Goal: Information Seeking & Learning: Compare options

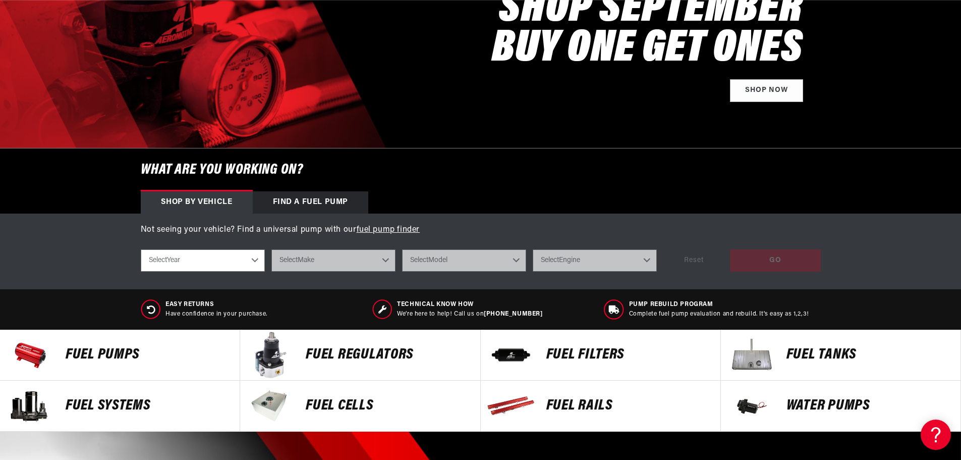
scroll to position [0, 640]
click at [350, 348] on p "FUEL REGULATORS" at bounding box center [388, 354] width 164 height 15
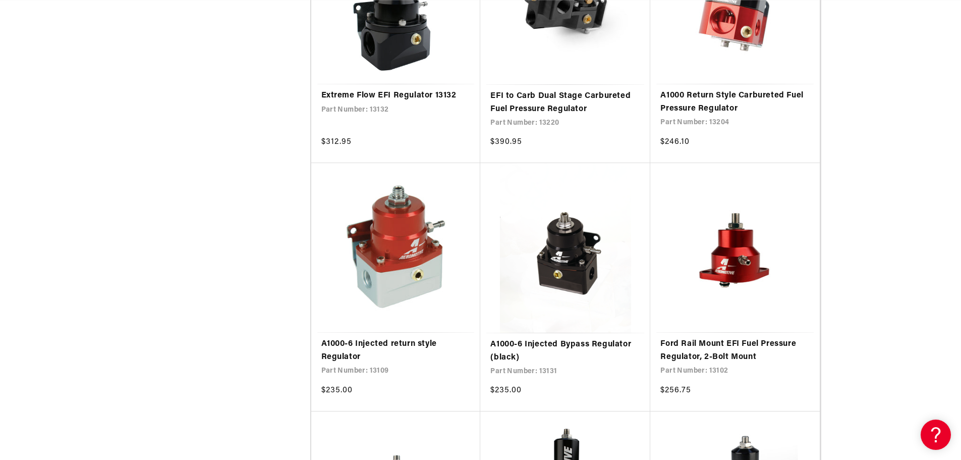
scroll to position [0, 640]
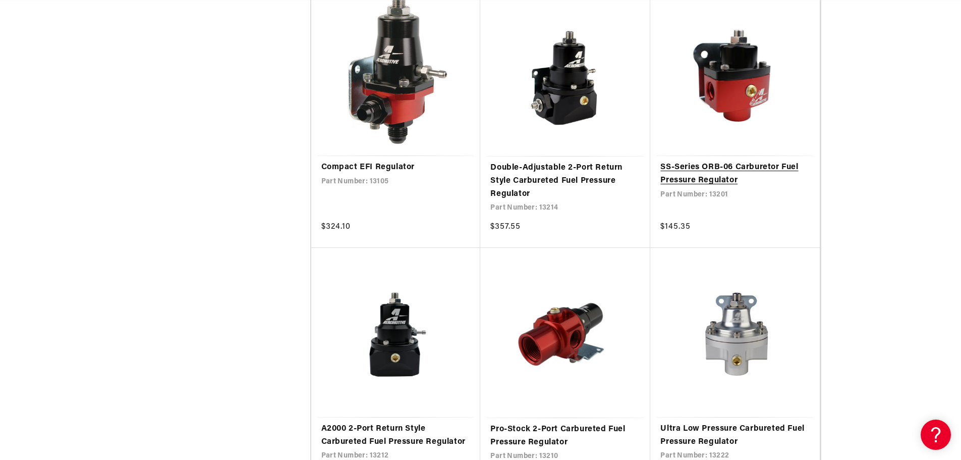
click at [731, 161] on link "SS-Series ORB-06 Carburetor Fuel Pressure Regulator" at bounding box center [734, 174] width 149 height 26
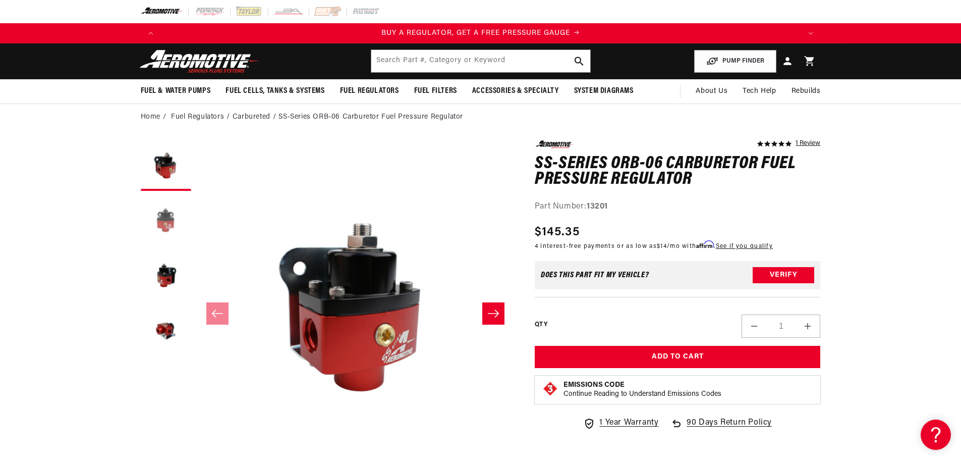
click at [158, 218] on button "Load image 2 in gallery view" at bounding box center [166, 221] width 50 height 50
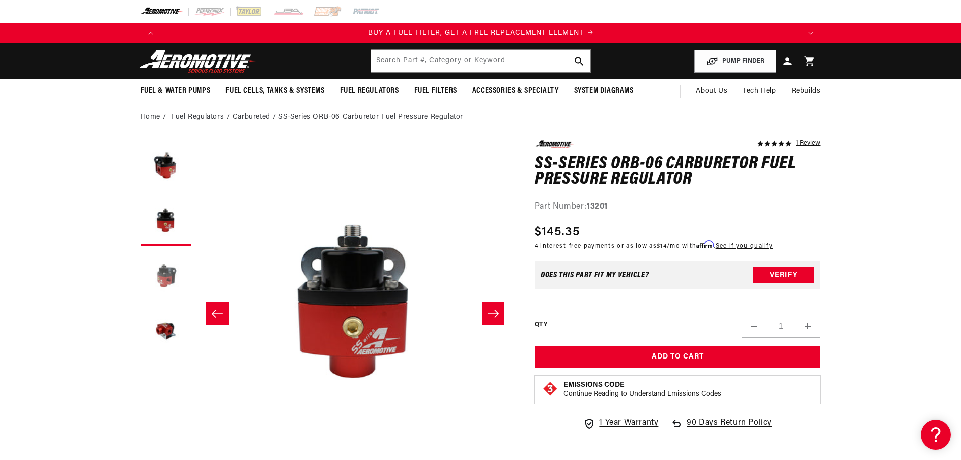
scroll to position [0, 640]
click at [156, 271] on button "Load image 3 in gallery view" at bounding box center [166, 276] width 50 height 50
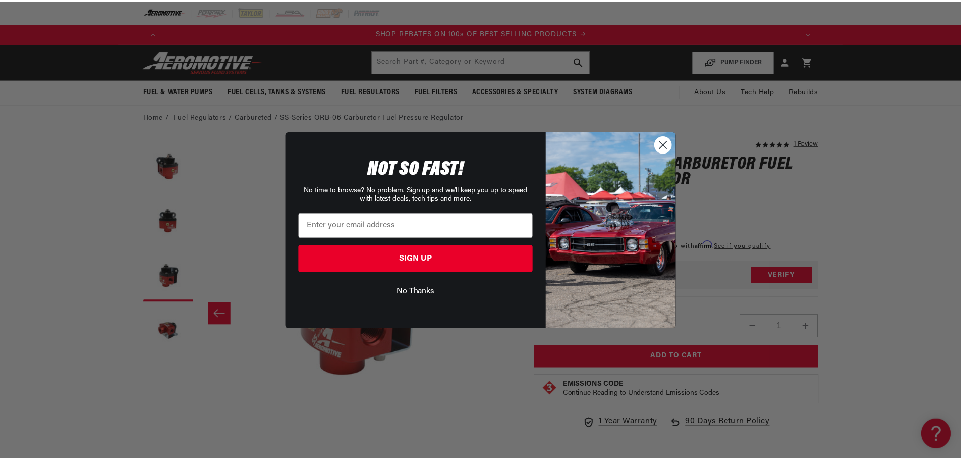
scroll to position [0, 1279]
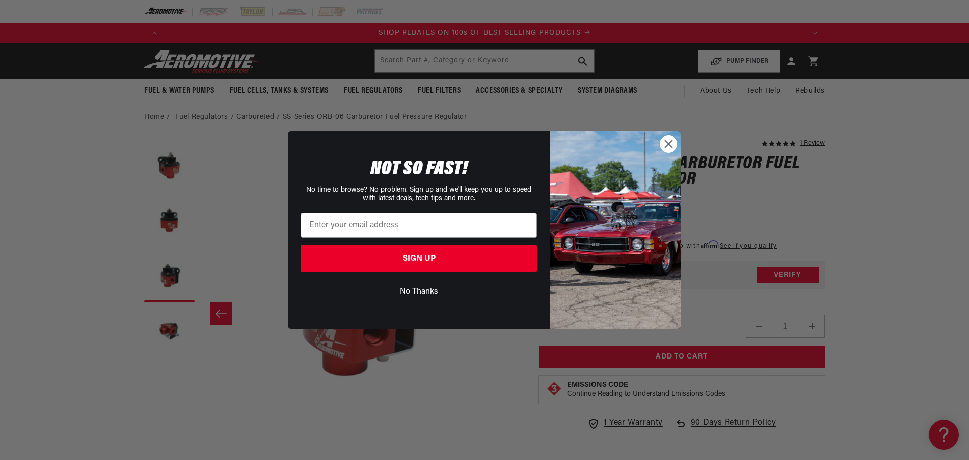
click at [668, 148] on circle "Close dialog" at bounding box center [668, 144] width 17 height 17
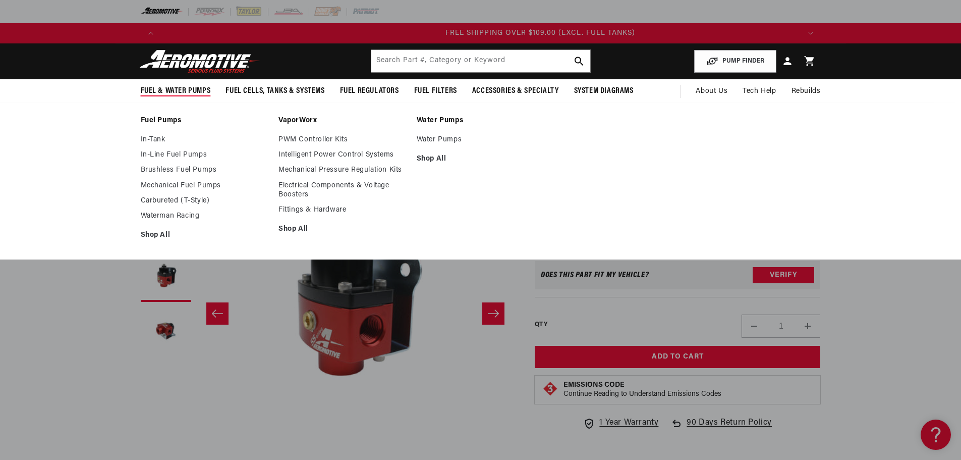
scroll to position [0, 1919]
click at [182, 91] on span "Fuel & Water Pumps" at bounding box center [176, 91] width 70 height 11
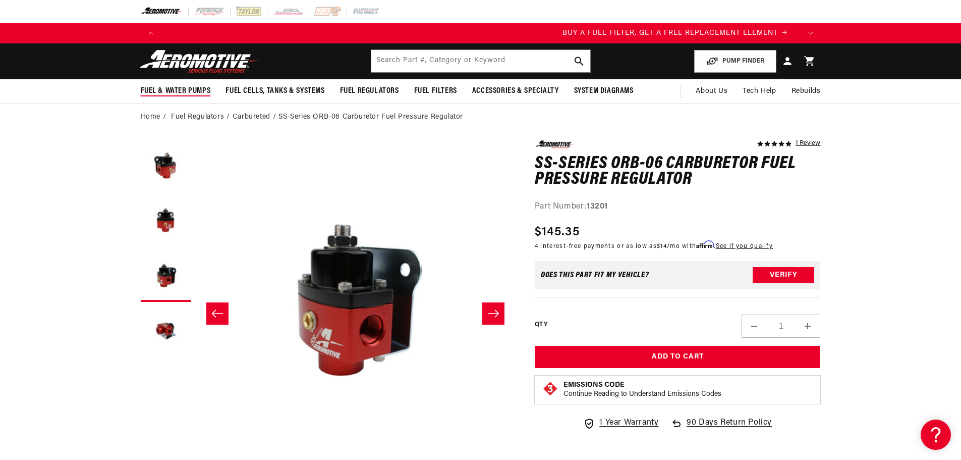
scroll to position [0, 0]
click at [182, 91] on span "Fuel & Water Pumps" at bounding box center [176, 91] width 70 height 11
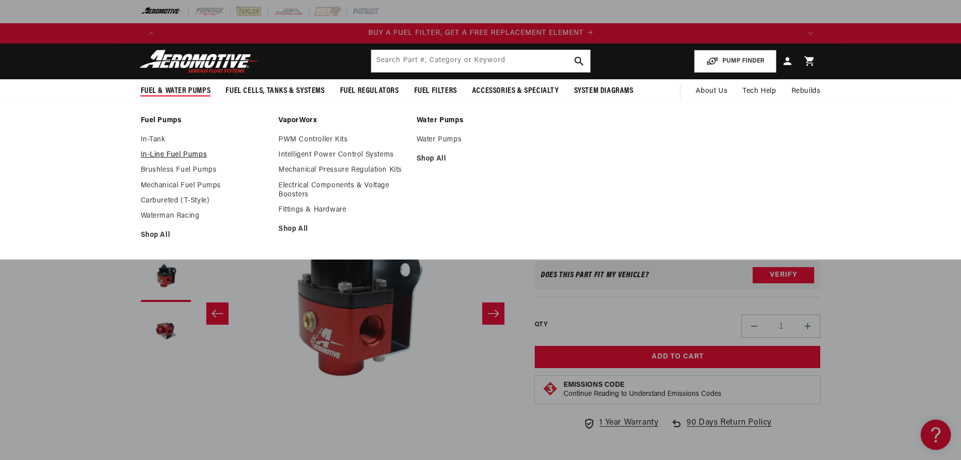
scroll to position [0, 640]
click at [189, 155] on link "In-Line Fuel Pumps" at bounding box center [205, 154] width 128 height 9
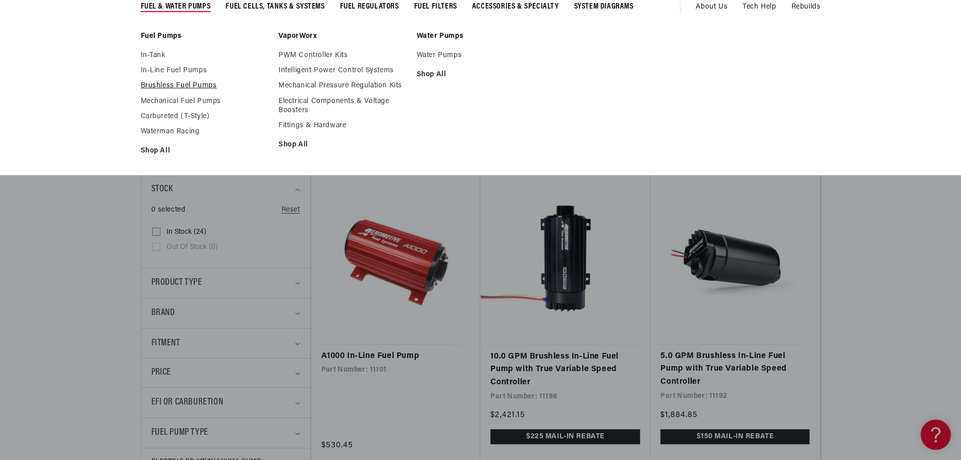
click at [200, 88] on link "Brushless Fuel Pumps" at bounding box center [205, 85] width 128 height 9
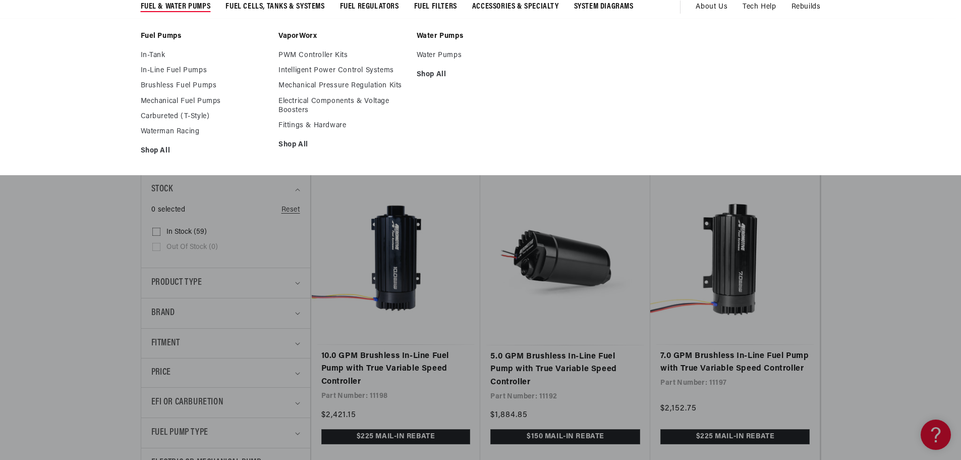
scroll to position [0, 640]
click at [187, 113] on link "Carbureted (T-Style)" at bounding box center [205, 116] width 128 height 9
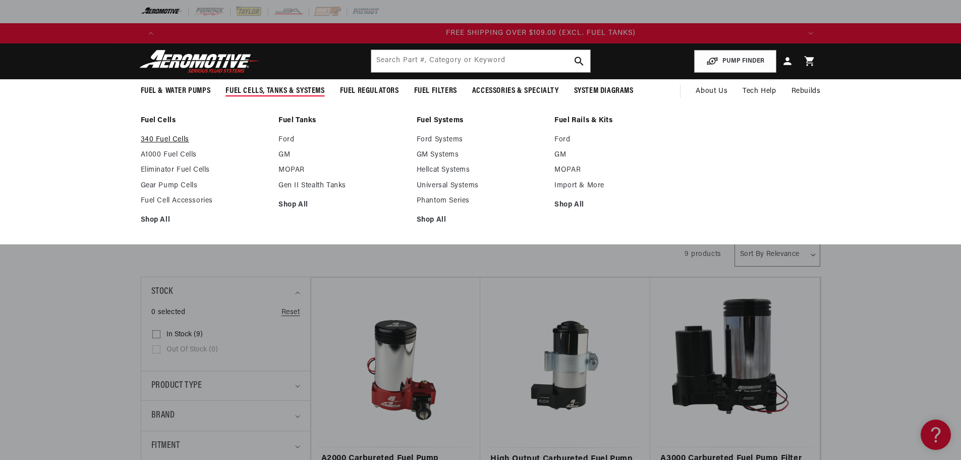
scroll to position [0, 1919]
click at [172, 143] on link "340 Fuel Cells" at bounding box center [205, 139] width 128 height 9
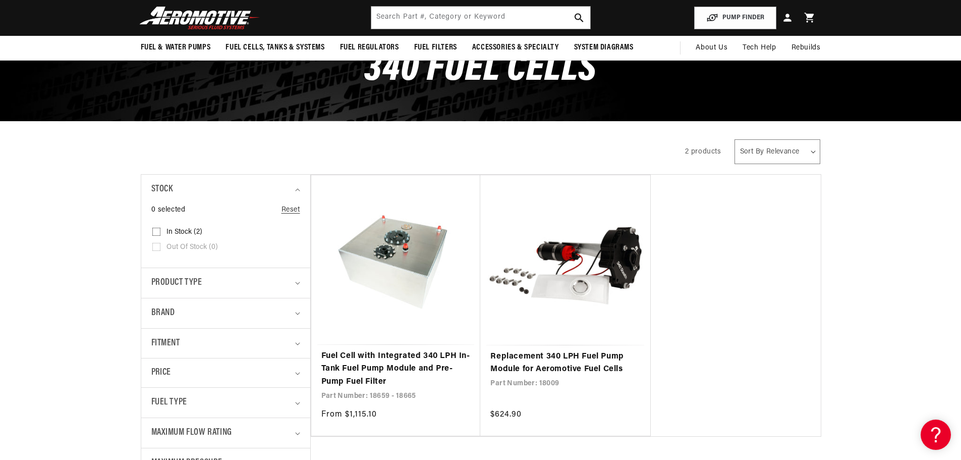
scroll to position [0, 1279]
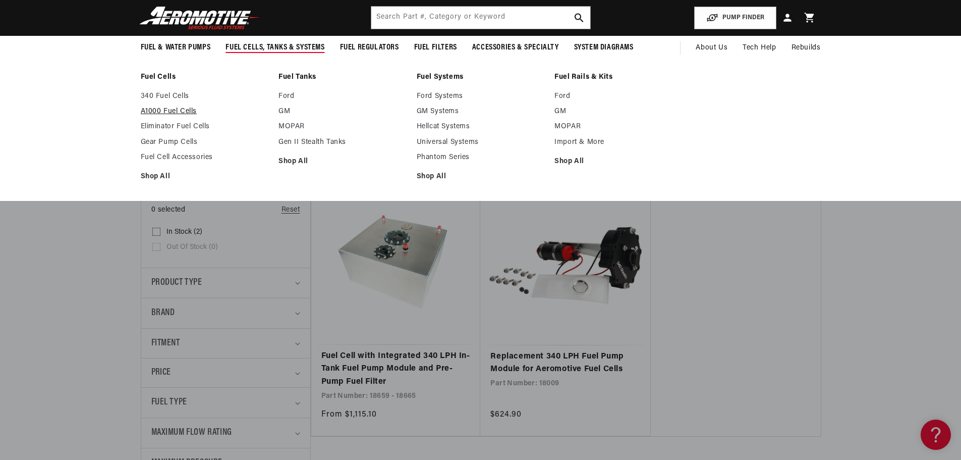
click at [145, 110] on link "A1000 Fuel Cells" at bounding box center [205, 111] width 128 height 9
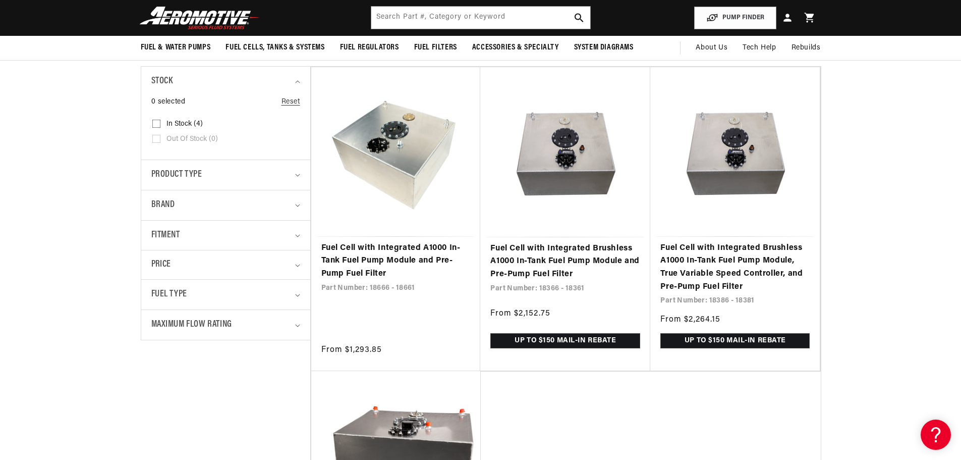
scroll to position [168, 0]
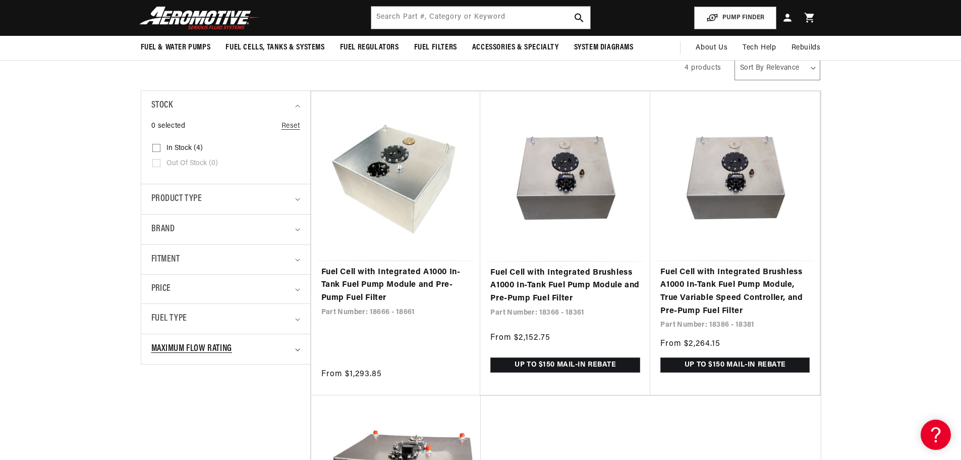
click at [190, 347] on span "Maximum Flow Rating" at bounding box center [191, 349] width 81 height 15
click at [191, 319] on div "Fuel Type" at bounding box center [221, 318] width 140 height 15
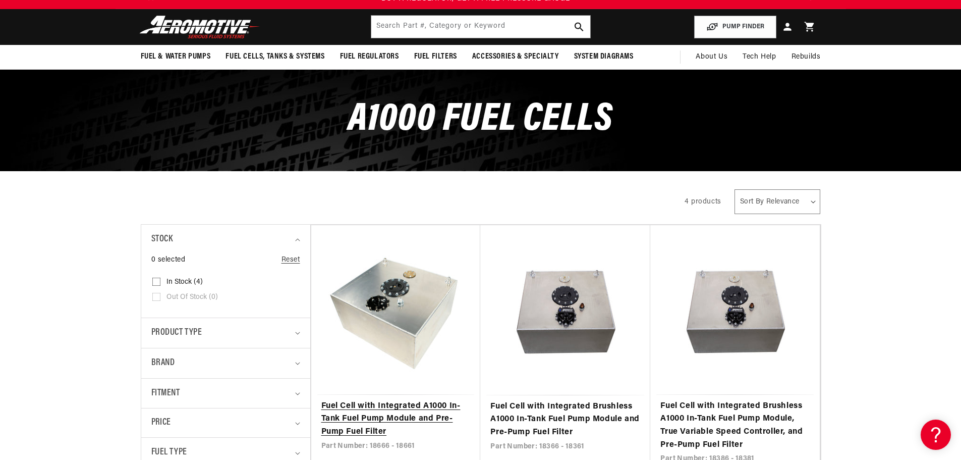
scroll to position [0, 0]
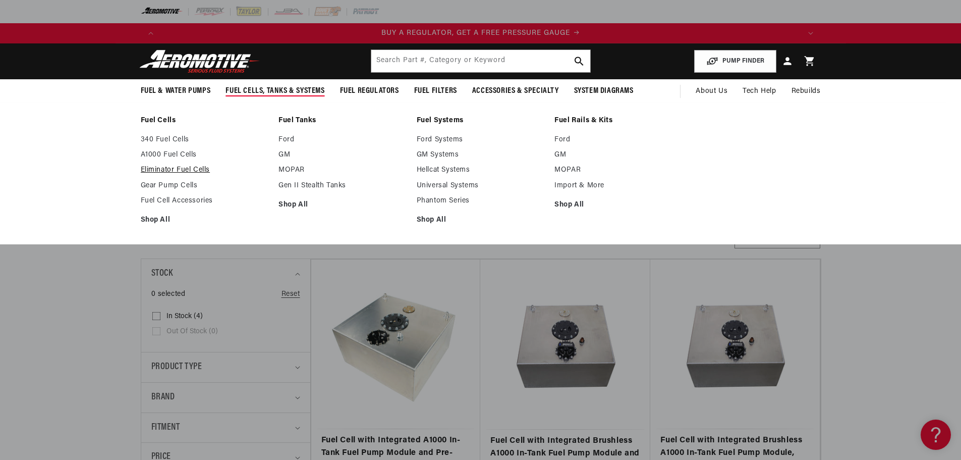
click at [192, 166] on link "Eliminator Fuel Cells" at bounding box center [205, 169] width 128 height 9
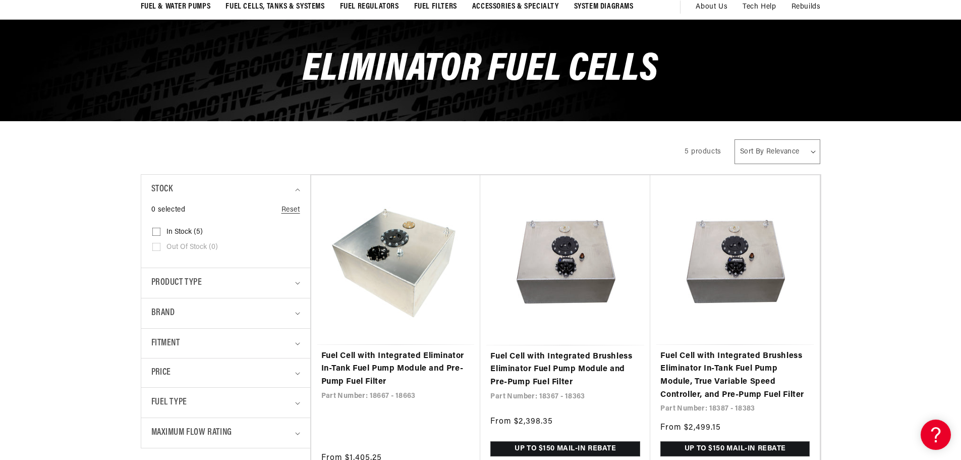
scroll to position [168, 0]
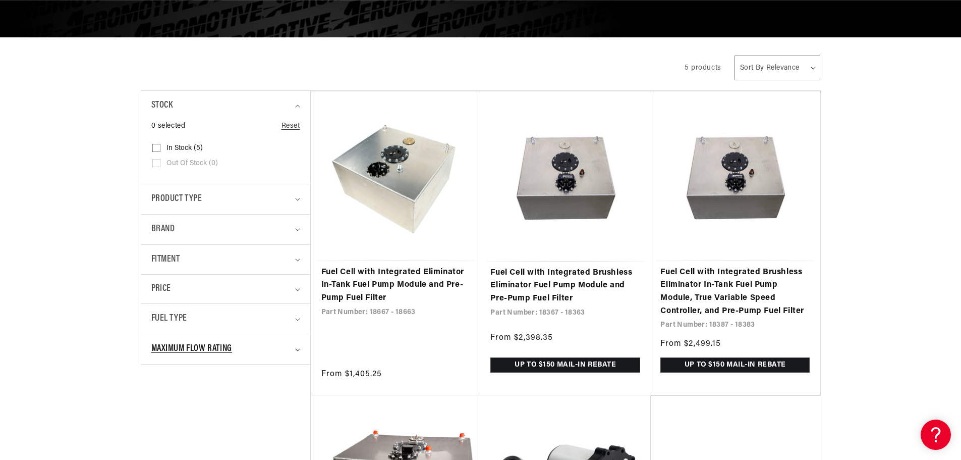
click at [256, 347] on div "Maximum Flow Rating" at bounding box center [221, 349] width 140 height 15
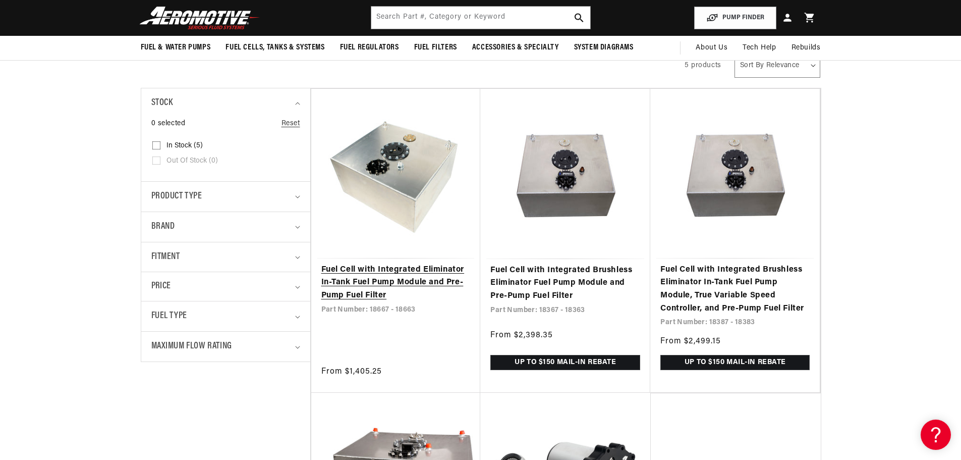
scroll to position [84, 0]
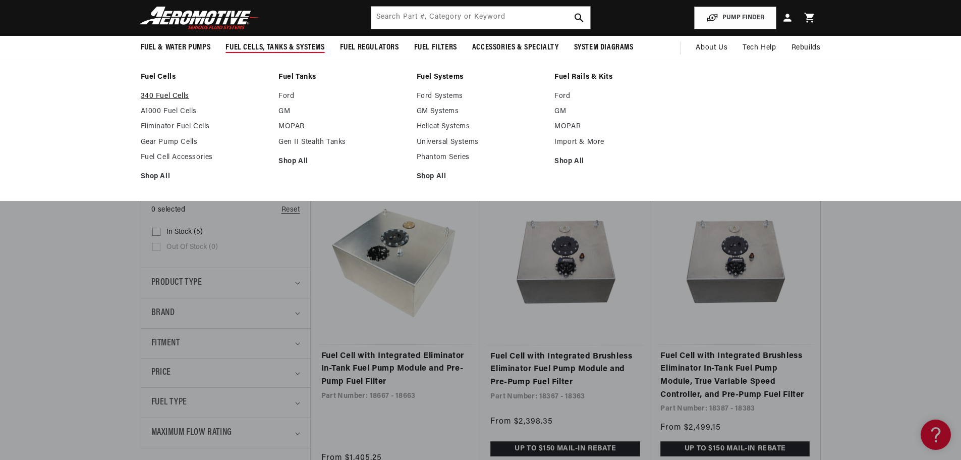
click at [176, 99] on link "340 Fuel Cells" at bounding box center [205, 96] width 128 height 9
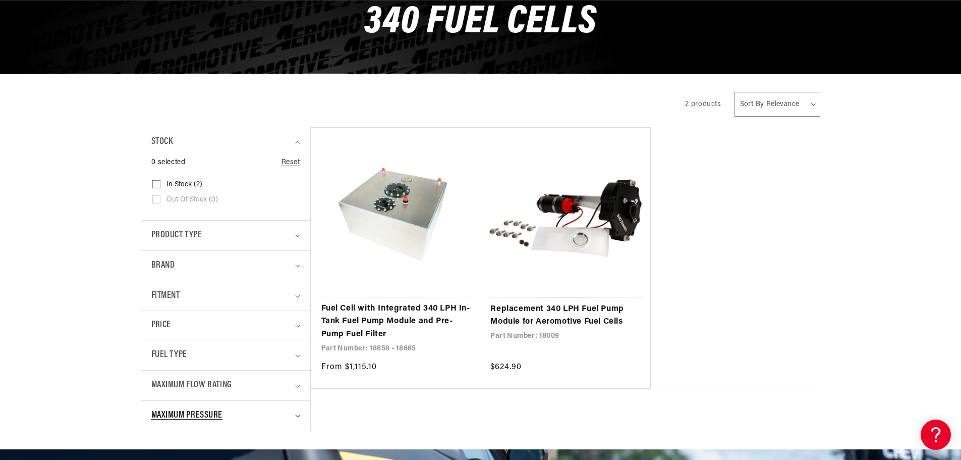
scroll to position [168, 0]
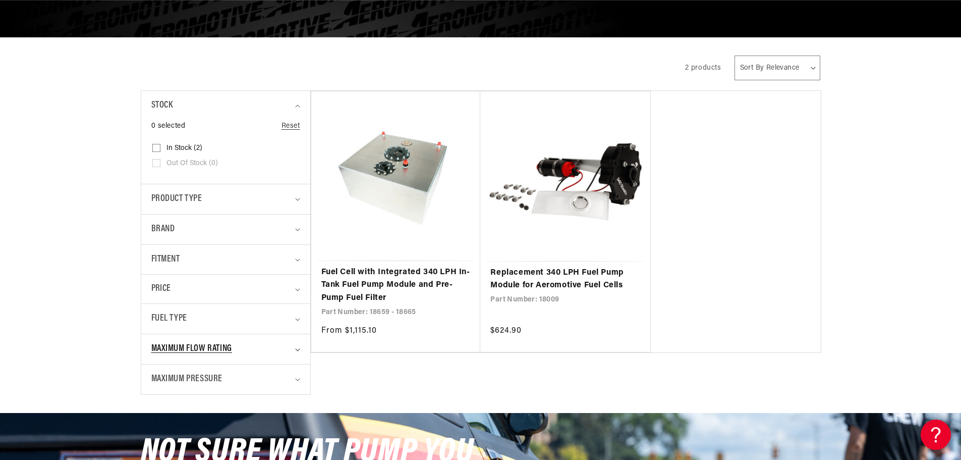
click at [228, 352] on span "Maximum Flow Rating" at bounding box center [191, 349] width 81 height 15
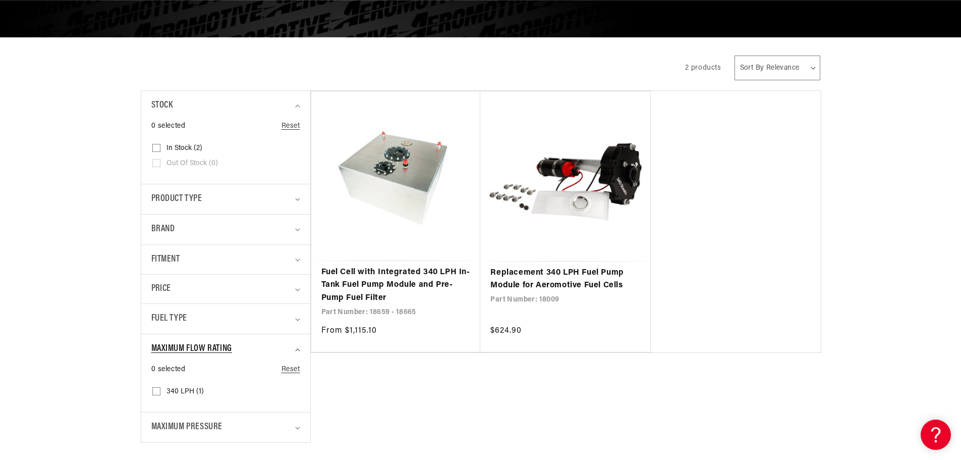
click at [228, 352] on span "Maximum Flow Rating" at bounding box center [191, 349] width 81 height 15
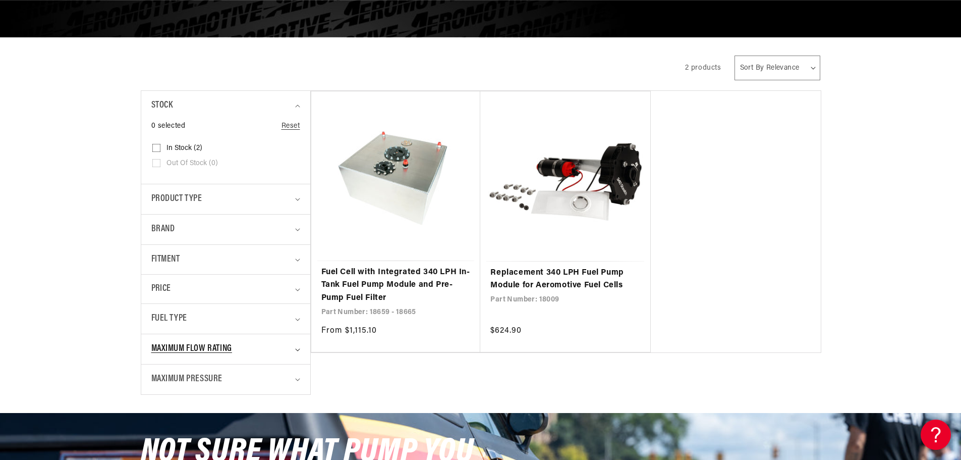
scroll to position [0, 640]
click at [194, 375] on span "Maximum Pressure" at bounding box center [187, 379] width 72 height 15
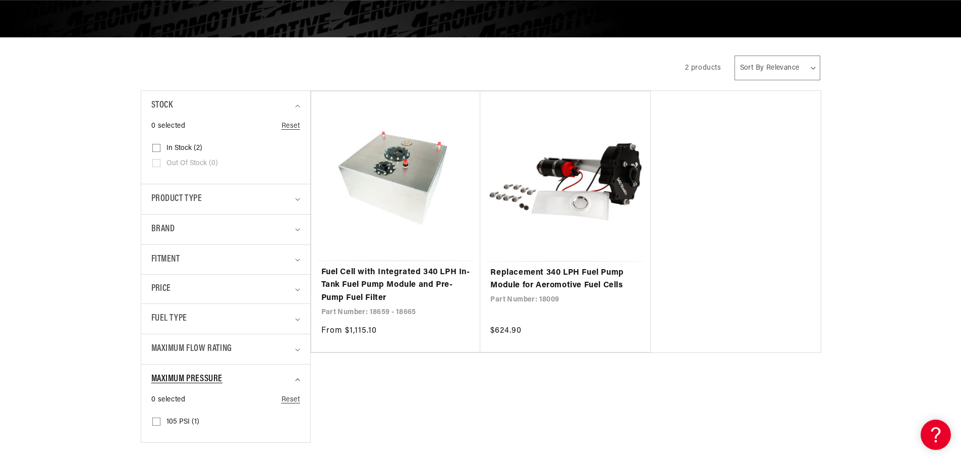
click at [194, 375] on span "Maximum Pressure" at bounding box center [187, 379] width 72 height 15
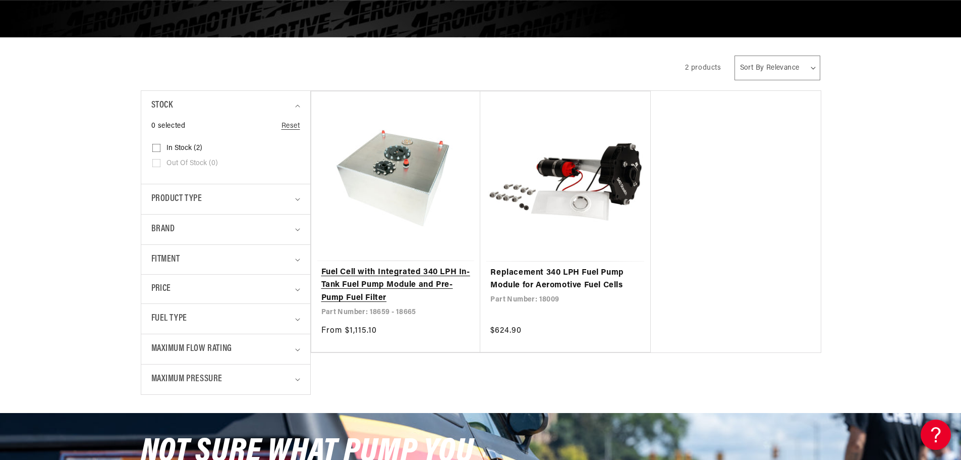
scroll to position [0, 1279]
click at [406, 279] on link "Fuel Cell with Integrated 340 LPH In-Tank Fuel Pump Module and Pre-Pump Fuel Fi…" at bounding box center [395, 285] width 149 height 39
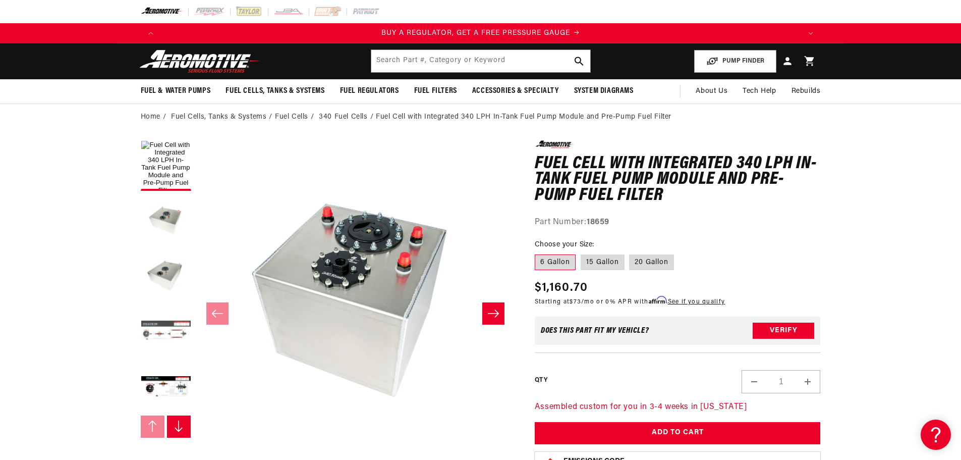
click at [165, 330] on button "Load image 4 in gallery view" at bounding box center [166, 332] width 50 height 50
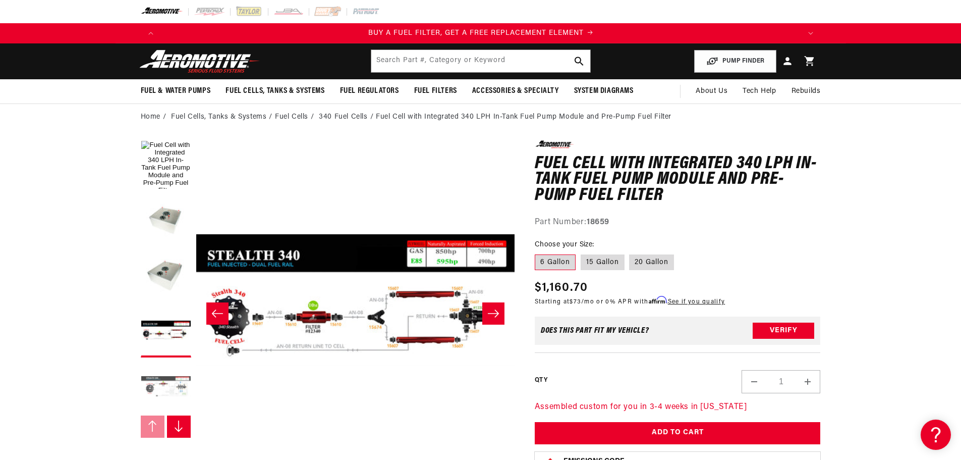
scroll to position [0, 640]
click at [159, 379] on button "Load image 5 in gallery view" at bounding box center [166, 387] width 50 height 50
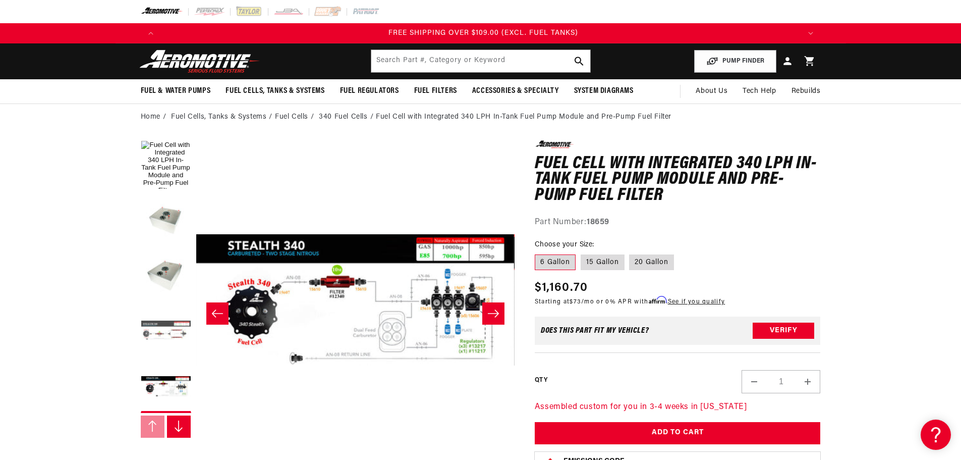
scroll to position [0, 1919]
click at [162, 335] on button "Load image 4 in gallery view" at bounding box center [166, 332] width 50 height 50
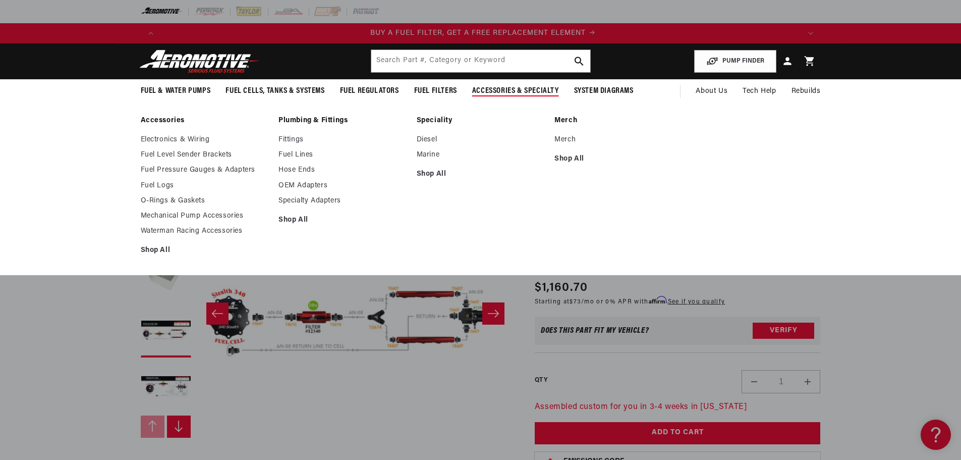
scroll to position [0, 640]
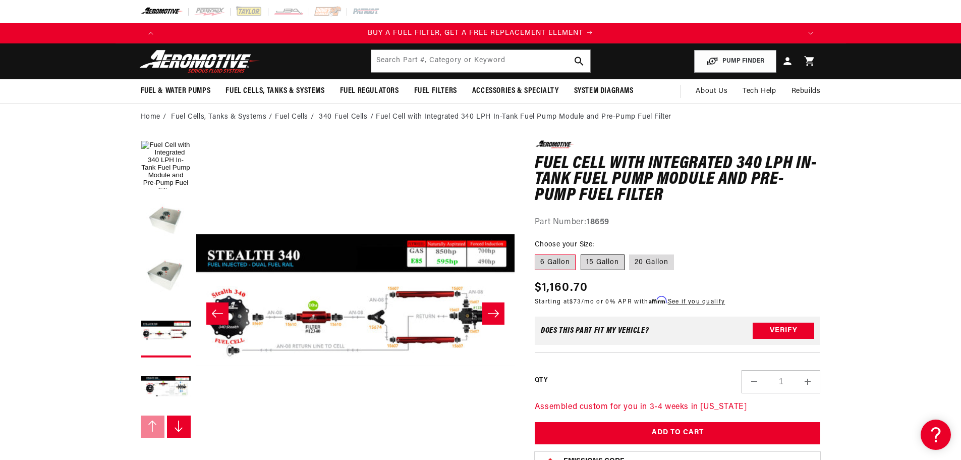
click at [594, 262] on label "15 Gallon" at bounding box center [603, 262] width 44 height 16
click at [581, 253] on input "15 Gallon" at bounding box center [581, 252] width 1 height 1
radio input "true"
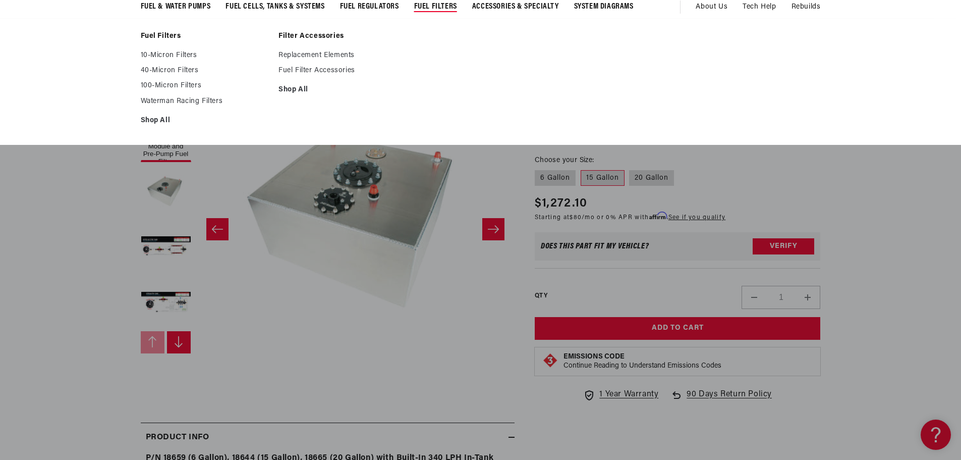
scroll to position [0, 1919]
click at [179, 82] on link "100-Micron Filters" at bounding box center [205, 85] width 128 height 9
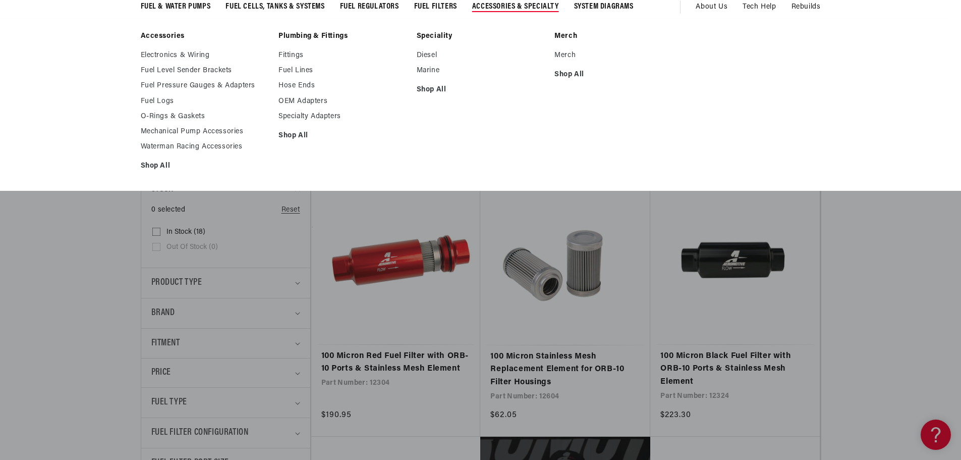
scroll to position [0, 640]
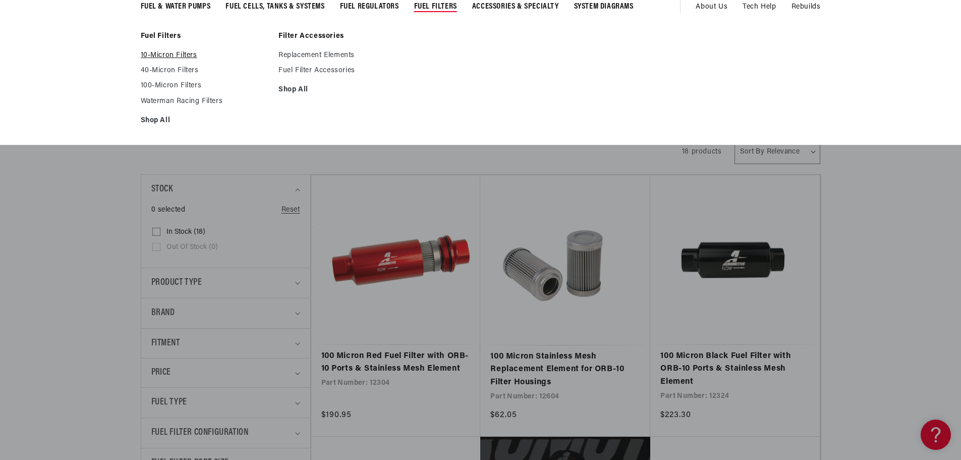
click at [177, 60] on link "10-Micron Filters" at bounding box center [205, 55] width 128 height 9
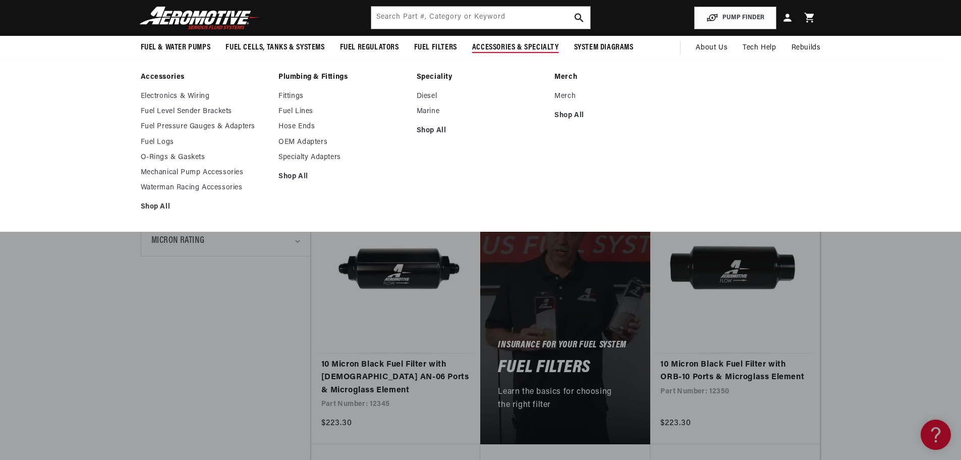
scroll to position [0, 640]
click at [497, 47] on span "Accessories & Specialty" at bounding box center [515, 47] width 87 height 11
click at [286, 111] on link "Fuel Lines" at bounding box center [342, 111] width 128 height 9
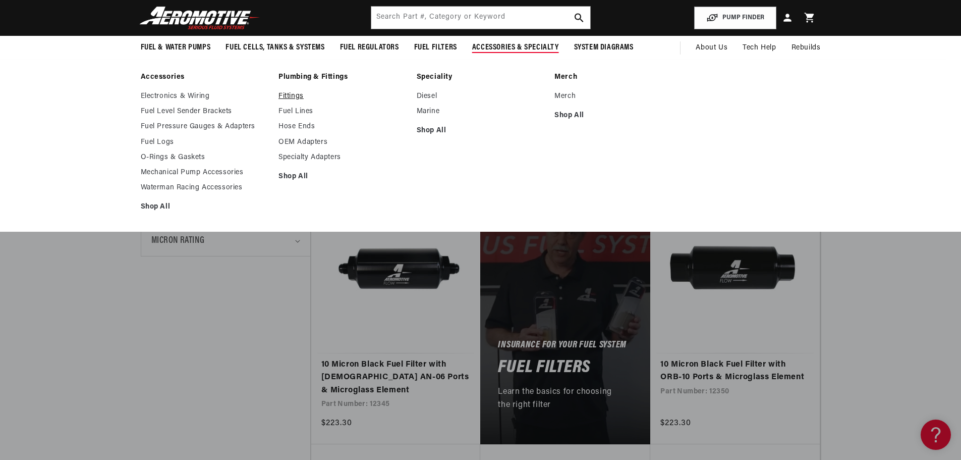
click at [299, 99] on link "Fittings" at bounding box center [342, 96] width 128 height 9
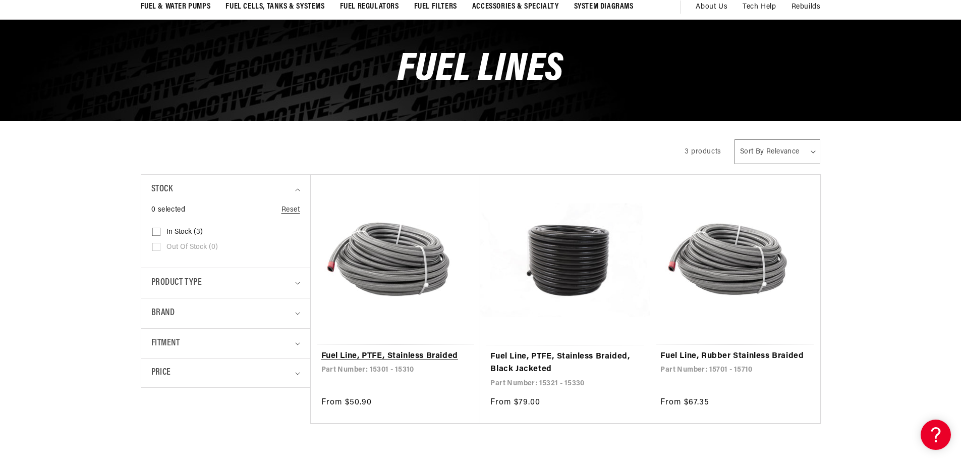
scroll to position [0, 1279]
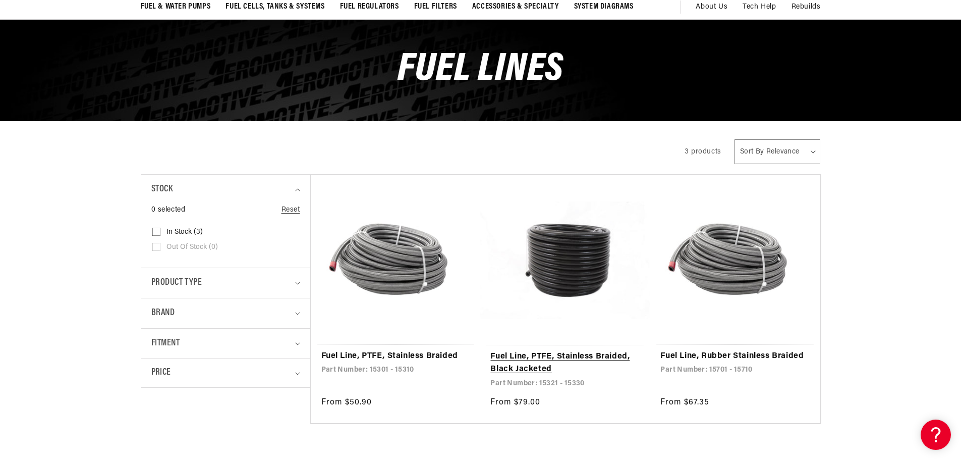
click at [565, 350] on link "Fuel Line, PTFE, Stainless Braided, Black Jacketed" at bounding box center [565, 363] width 150 height 26
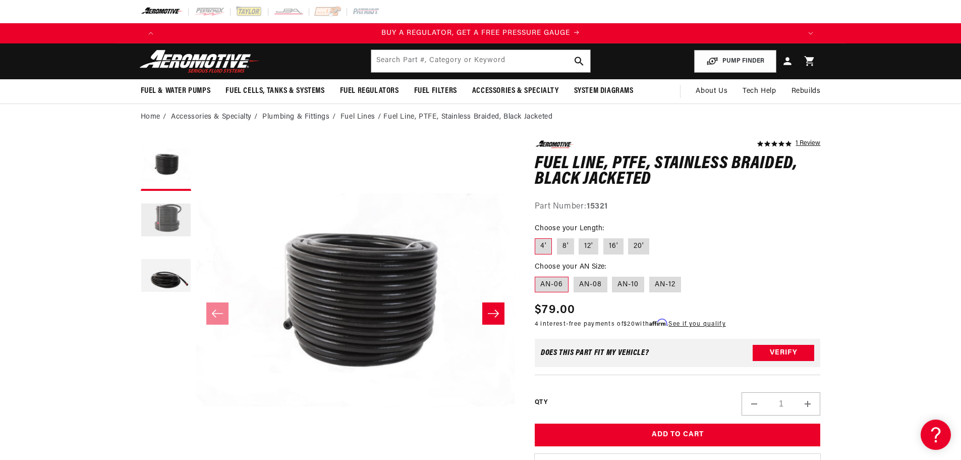
click at [162, 218] on button "Load image 2 in gallery view" at bounding box center [166, 221] width 50 height 50
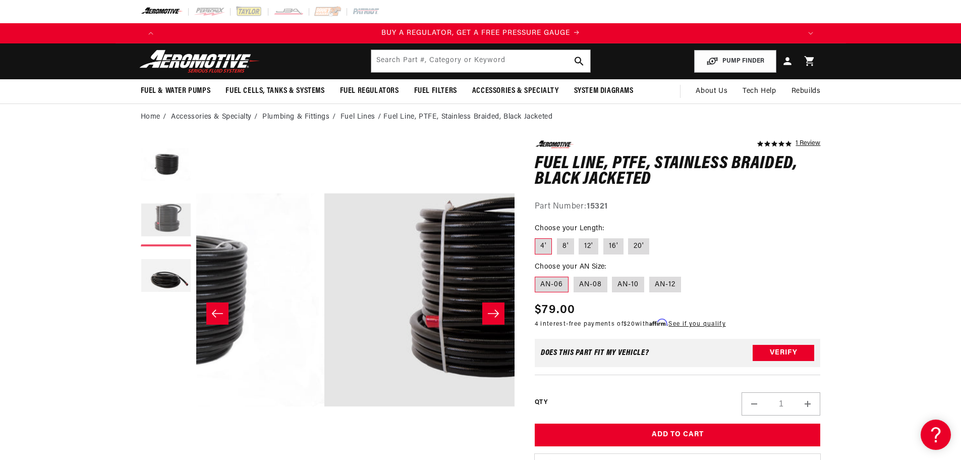
scroll to position [0, 318]
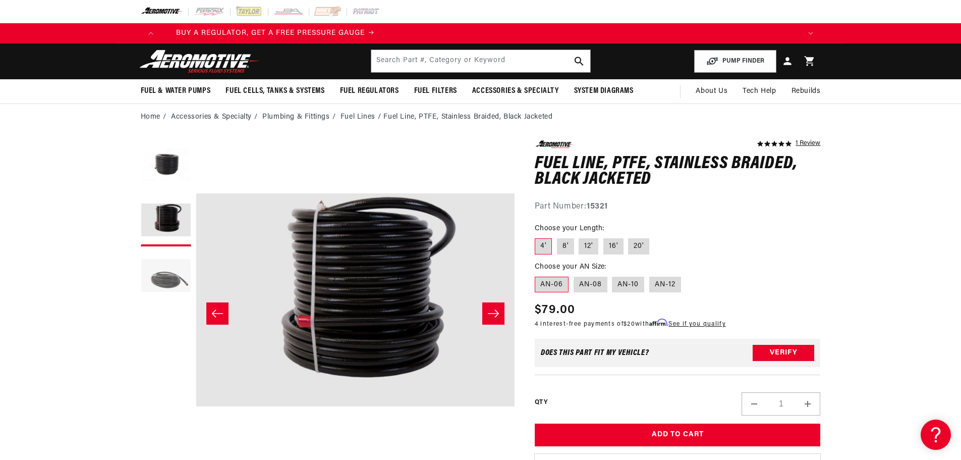
click at [166, 287] on button "Load image 3 in gallery view" at bounding box center [166, 276] width 50 height 50
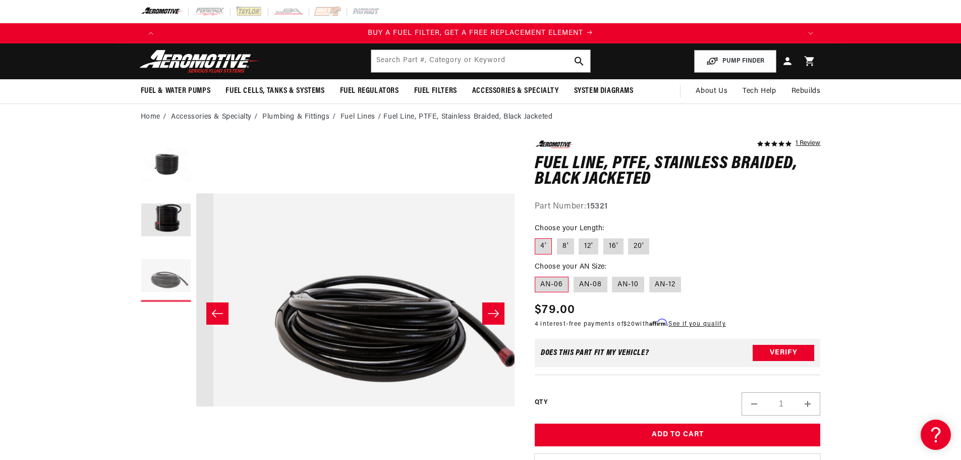
scroll to position [0, 637]
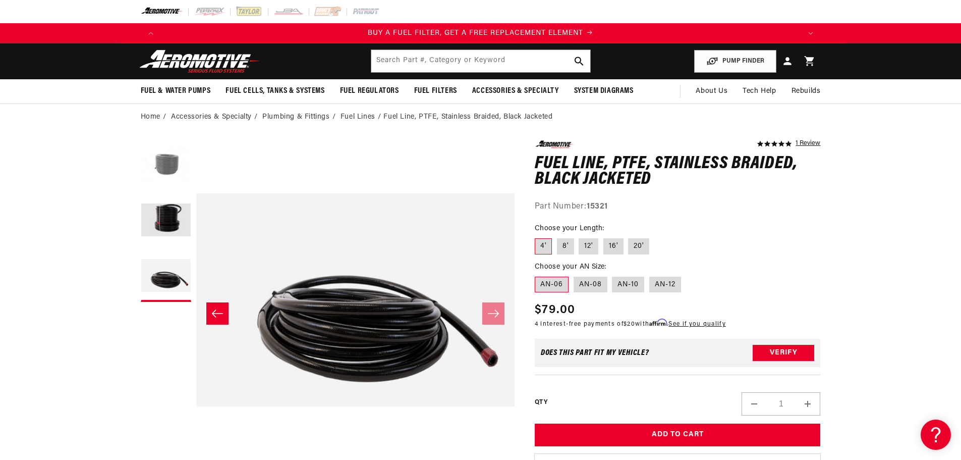
click at [176, 171] on button "Load image 1 in gallery view" at bounding box center [166, 165] width 50 height 50
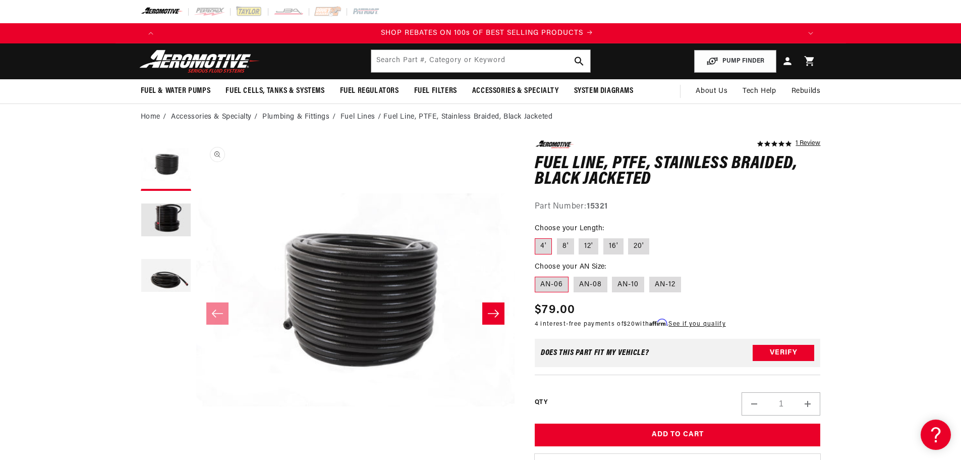
scroll to position [0, 1279]
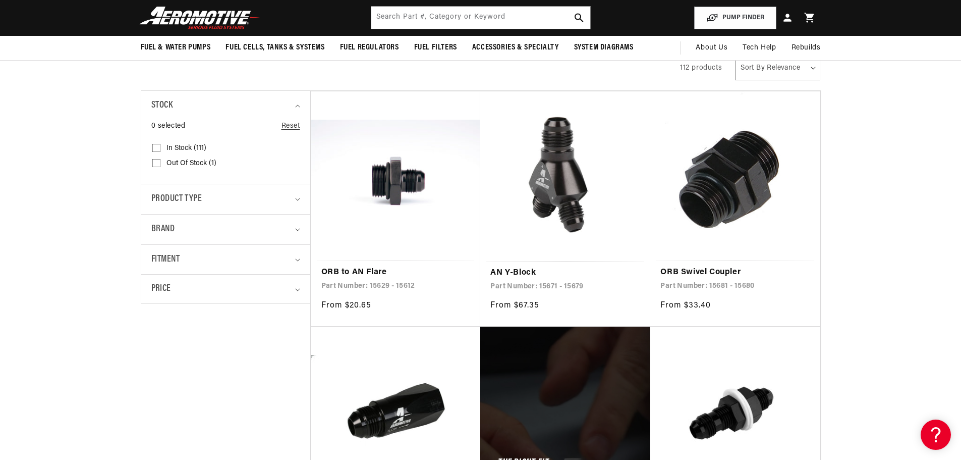
scroll to position [0, 1279]
